Goal: Task Accomplishment & Management: Complete application form

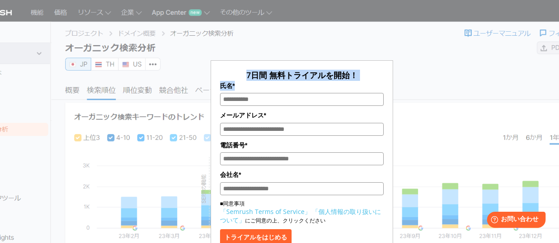
drag, startPoint x: 250, startPoint y: 75, endPoint x: 354, endPoint y: 91, distance: 105.1
click at [354, 91] on div "7日間 無料トライアルを開始！ 氏名* メールアドレス* 電話番号* 会社名* ■同意事項 「Semrush Terms of Service」 「個人情報の…" at bounding box center [302, 158] width 164 height 177
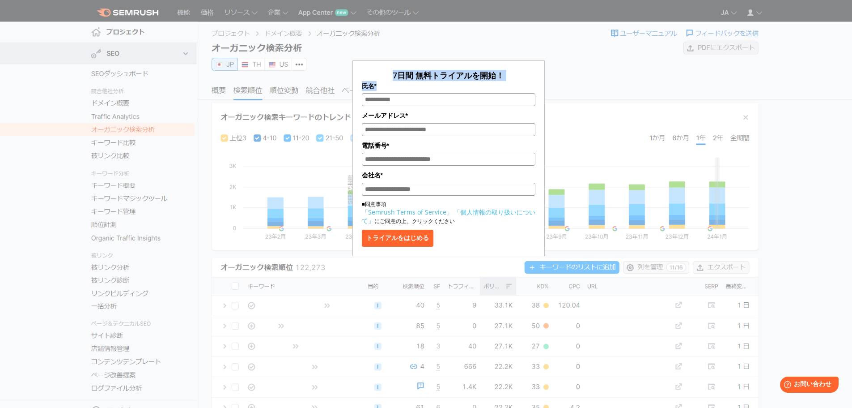
click at [408, 75] on span "7日間 無料トライアルを開始！" at bounding box center [448, 75] width 111 height 11
drag, startPoint x: 396, startPoint y: 78, endPoint x: 484, endPoint y: 84, distance: 87.9
click at [484, 84] on div "7日間 無料トライアルを開始！ 氏名* メールアドレス* 電話番号* 会社名* ■同意事項 「Semrush Terms of Service」 「個人情報の…" at bounding box center [449, 158] width 174 height 177
drag, startPoint x: 392, startPoint y: 75, endPoint x: 540, endPoint y: 72, distance: 147.3
click at [540, 72] on form "7日間 無料トライアルを開始！ 氏名* メールアドレス* 電話番号* 会社名* ■同意事項 「Semrush Terms of Service」 「個人情報の…" at bounding box center [449, 158] width 192 height 196
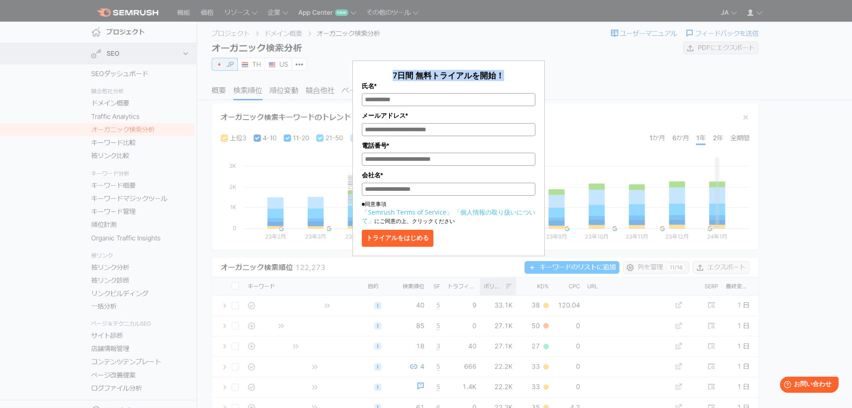
click at [559, 76] on div "7日間 無料トライアルを開始！ 氏名* メールアドレス* 電話番号* 会社名* ■同意事項 「Semrush Terms of Service」 「個人情報の…" at bounding box center [448, 133] width 447 height 245
drag, startPoint x: 395, startPoint y: 73, endPoint x: 522, endPoint y: 73, distance: 127.5
click at [522, 73] on p "7日間 無料トライアルを開始！" at bounding box center [449, 75] width 174 height 11
click at [446, 47] on div "7日間 無料トライアルを開始！ 氏名* メールアドレス* 電話番号* 会社名* ■同意事項 「Semrush Terms of Service」 「個人情報の…" at bounding box center [448, 133] width 447 height 245
